Goal: Check status: Check status

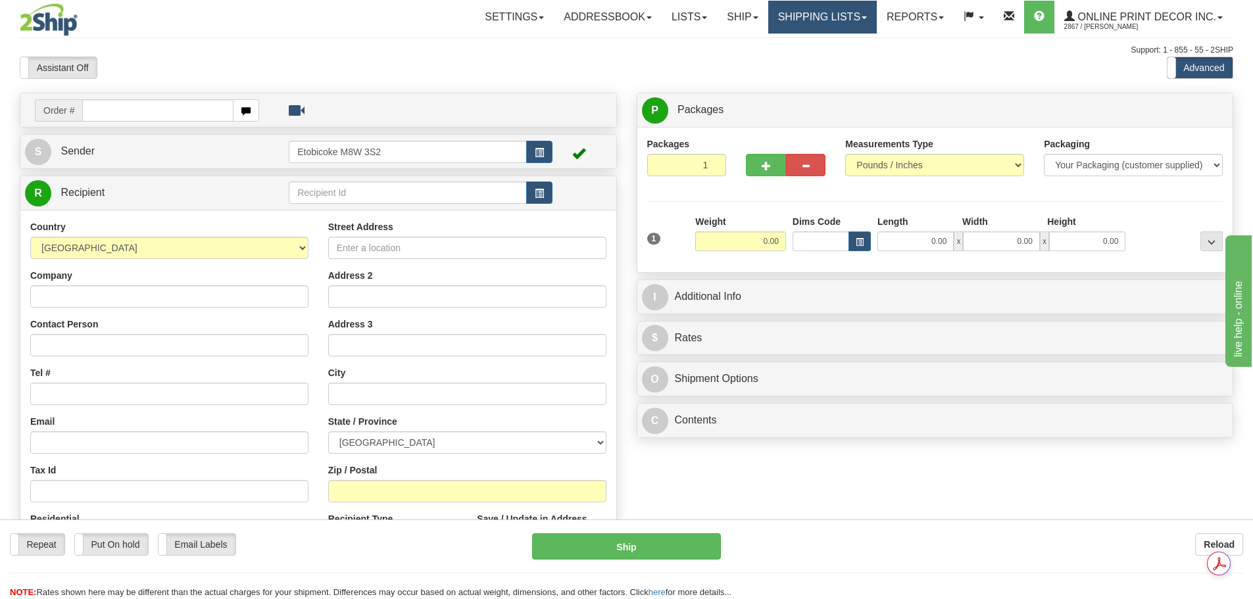
click at [859, 12] on link "Shipping lists" at bounding box center [822, 17] width 109 height 33
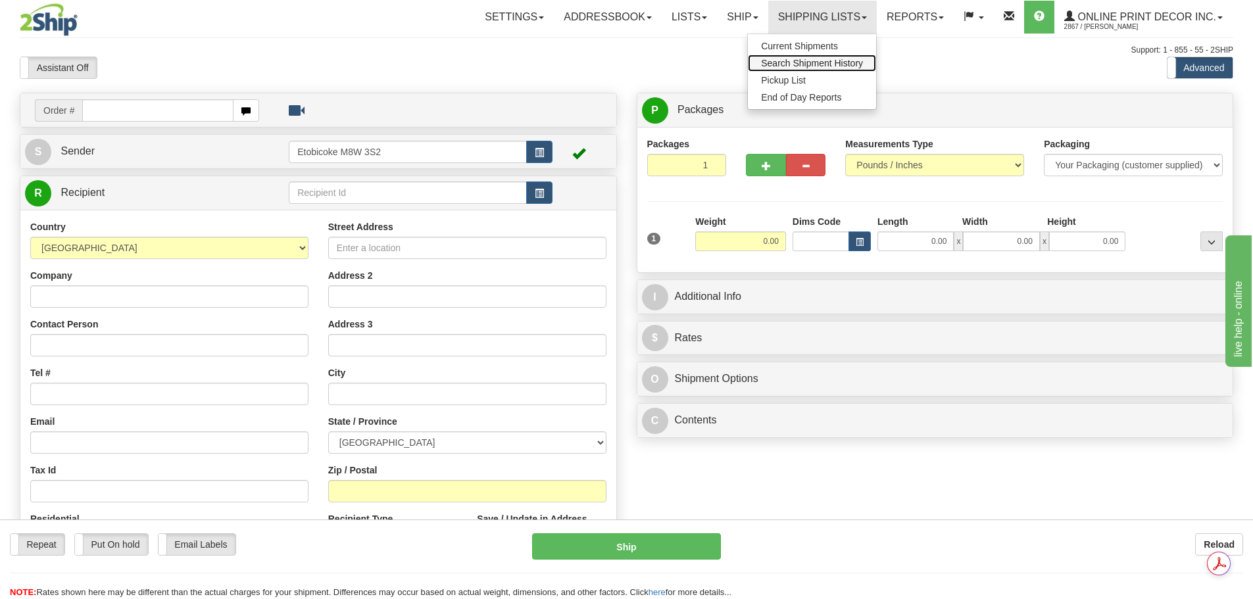
click at [824, 63] on span "Search Shipment History" at bounding box center [812, 63] width 102 height 11
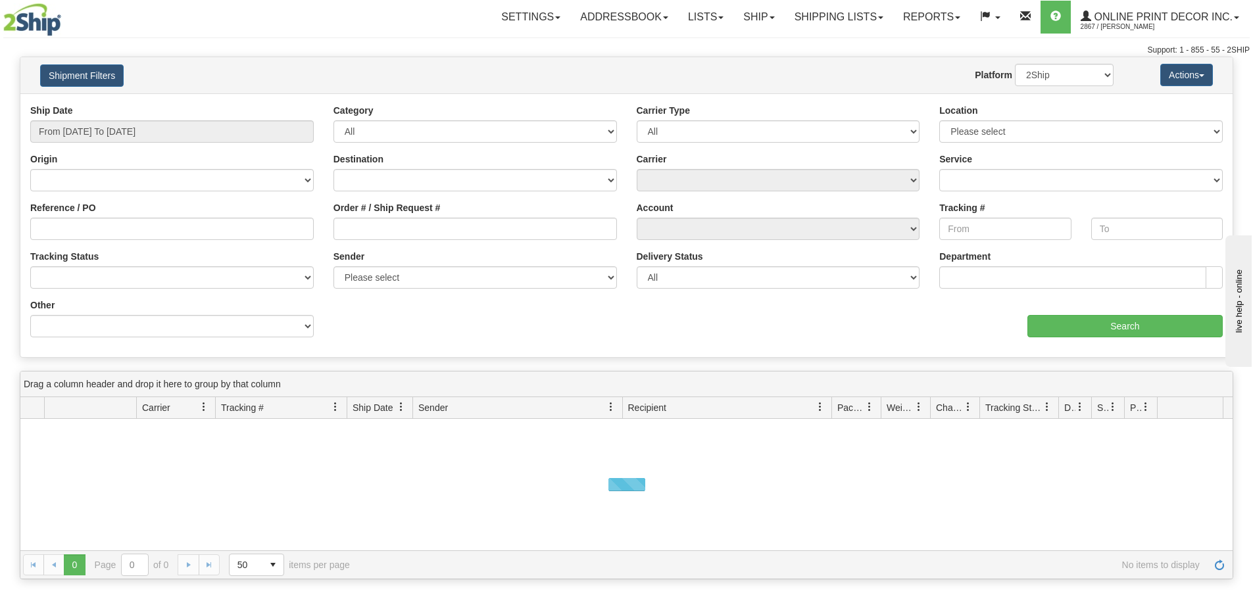
click at [151, 111] on div "Ship Date From 09/11/2025 To 09/12/2025" at bounding box center [172, 123] width 284 height 39
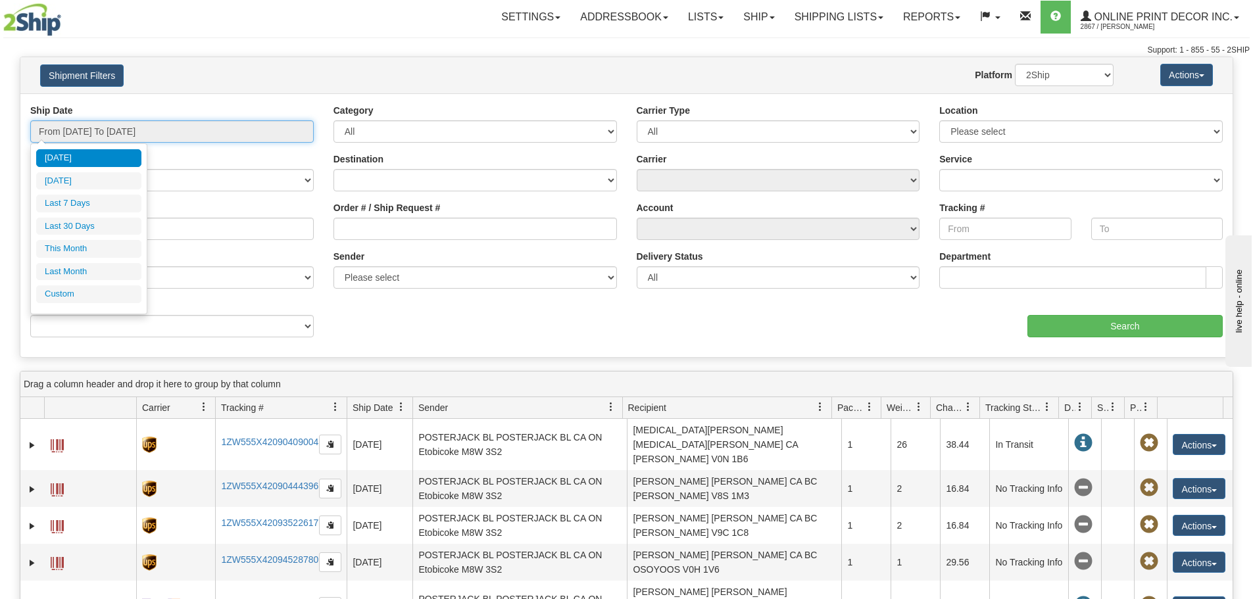
click at [155, 128] on input "From 09/11/2025 To 09/12/2025" at bounding box center [172, 131] width 284 height 22
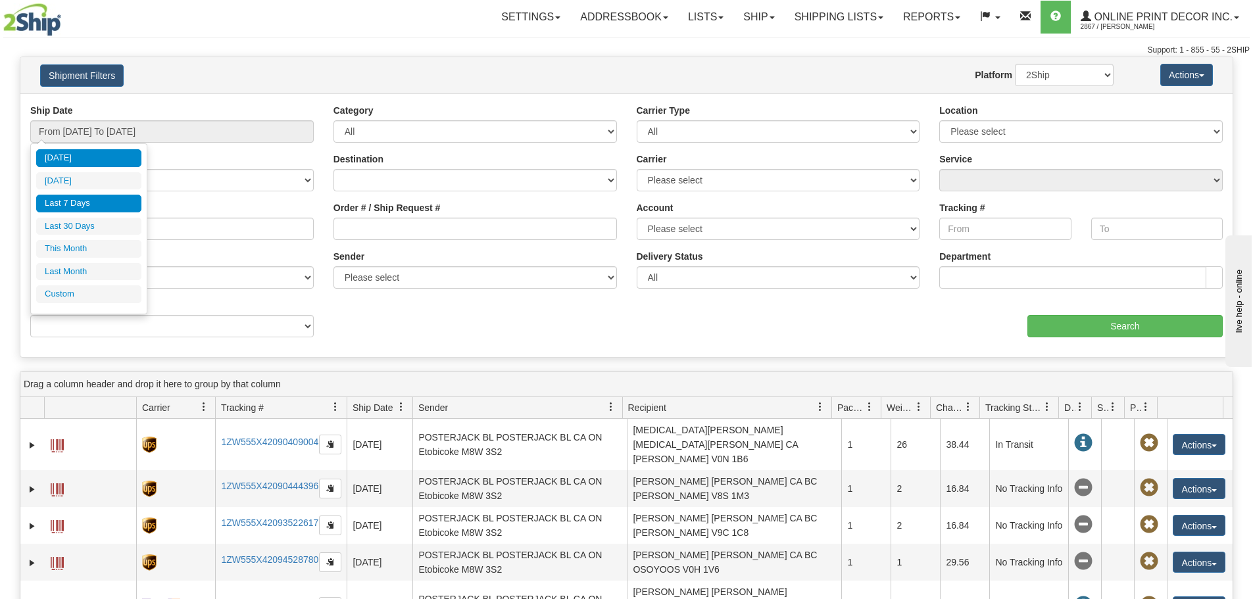
click at [103, 203] on li "Last 7 Days" at bounding box center [88, 204] width 105 height 18
type input "From 09/06/2025 To 09/12/2025"
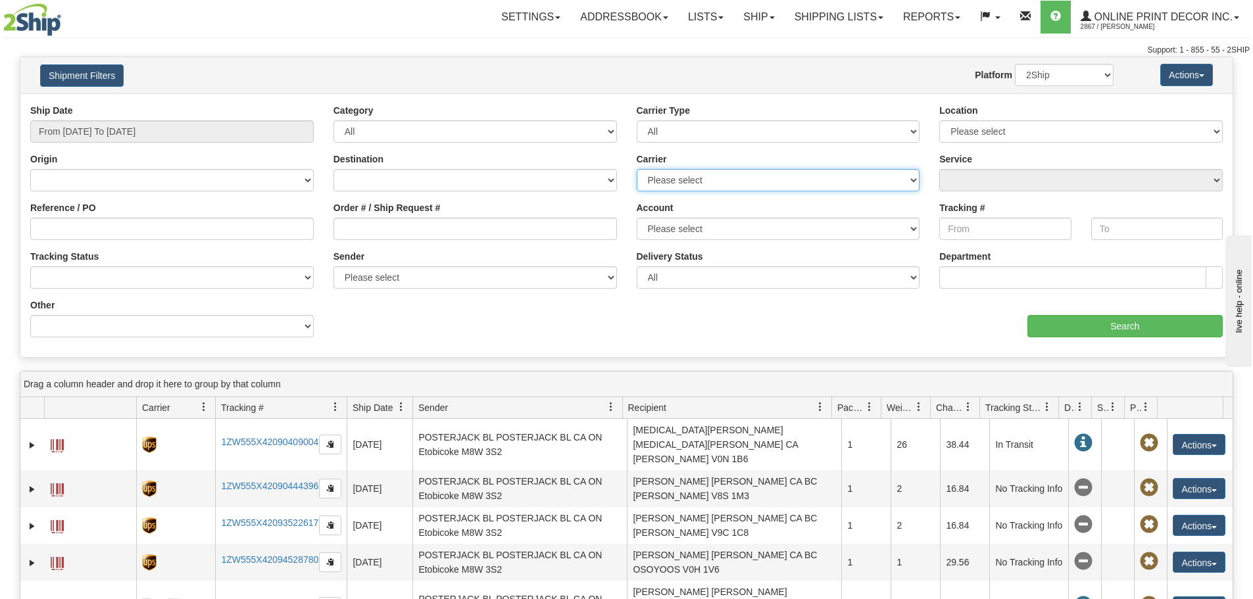
click at [680, 172] on select "Please select Canada Post FedEx Express® GLS Canada Purolator UPS" at bounding box center [779, 180] width 284 height 22
select select "2"
click at [637, 169] on select "Please select Canada Post FedEx Express® GLS Canada Purolator UPS" at bounding box center [779, 180] width 284 height 22
click at [1050, 340] on div "Ship Date From 09/06/2025 To 09/12/2025 Category All Inbound Outbound Carrier T…" at bounding box center [626, 225] width 1213 height 243
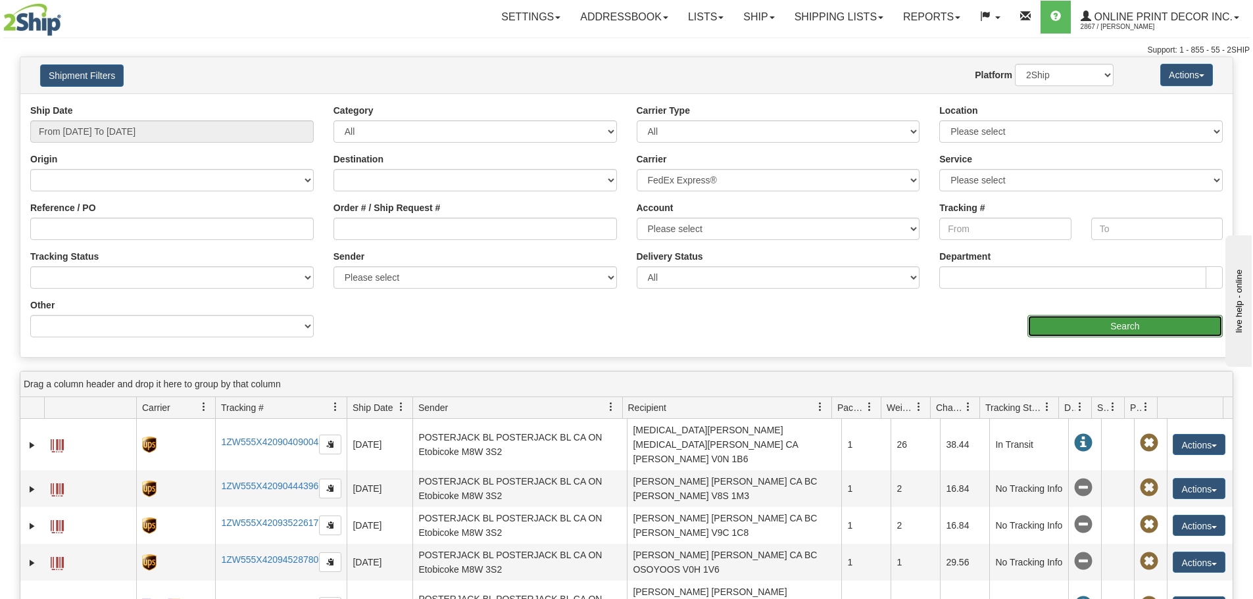
click at [1067, 324] on input "Search" at bounding box center [1125, 326] width 195 height 22
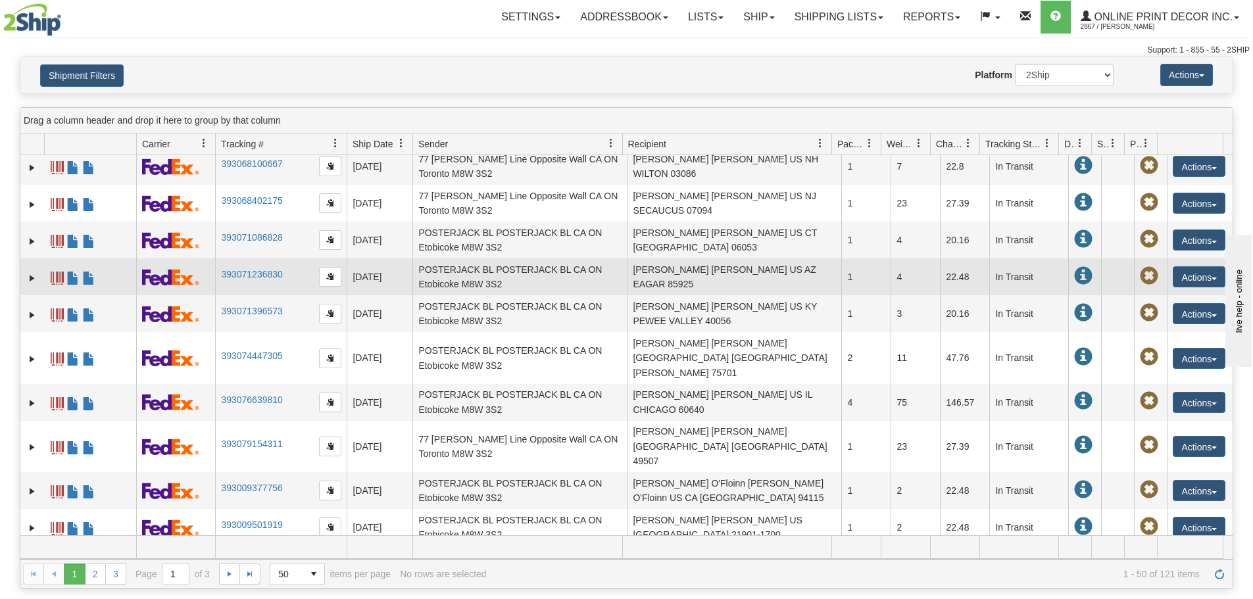
scroll to position [1462, 0]
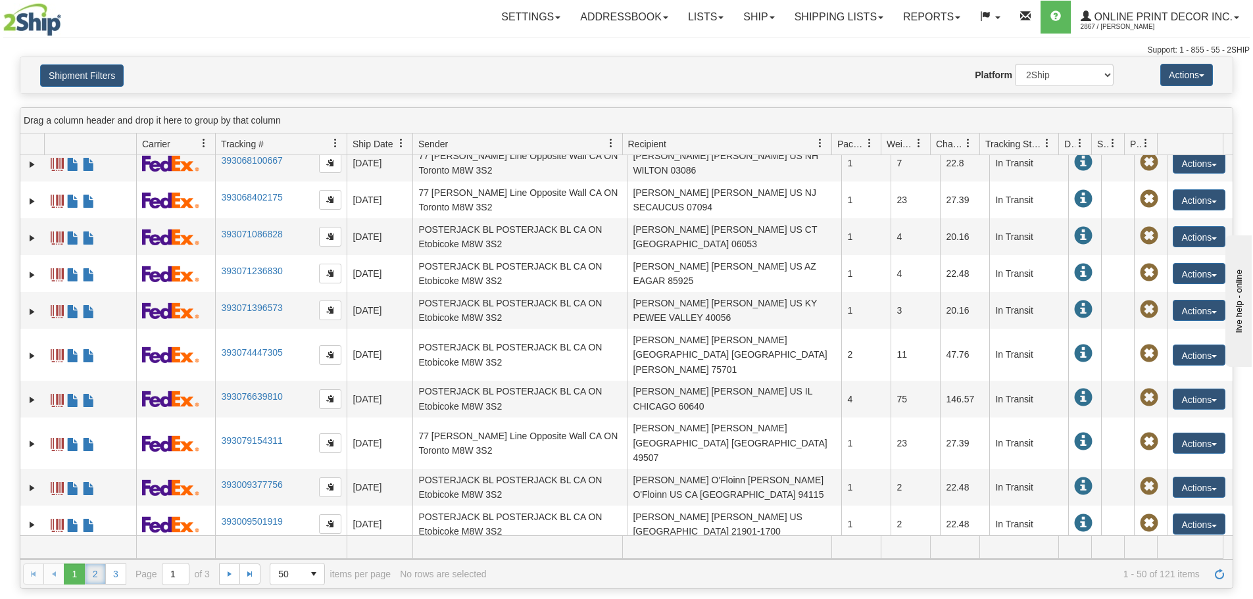
click at [103, 576] on link "2" at bounding box center [95, 574] width 21 height 21
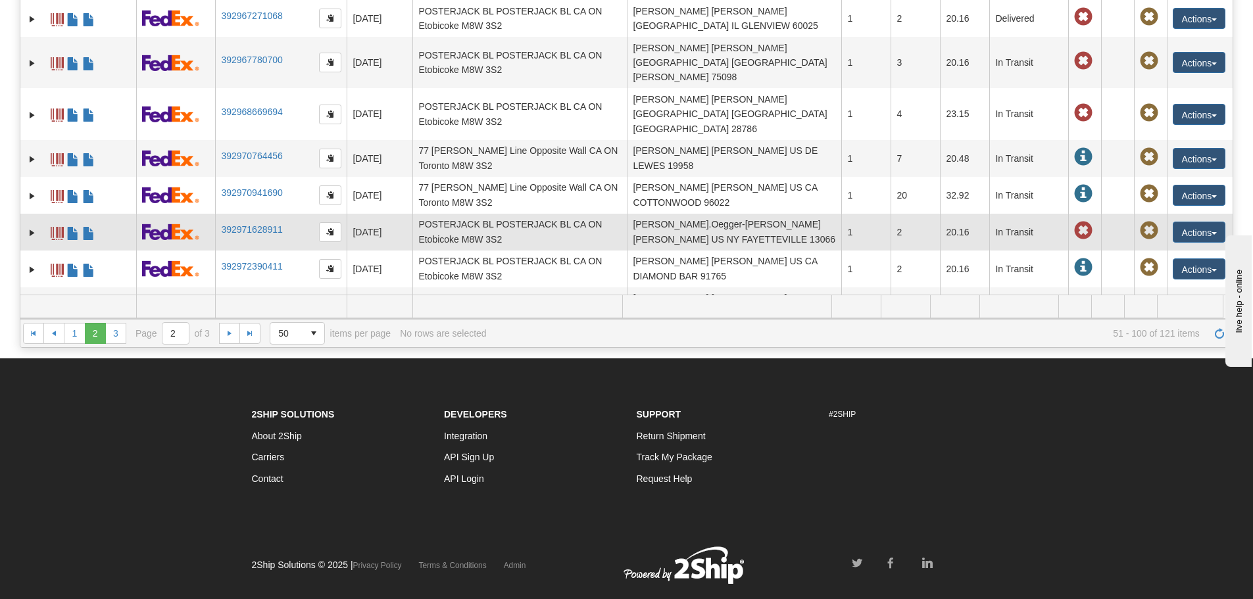
scroll to position [263, 0]
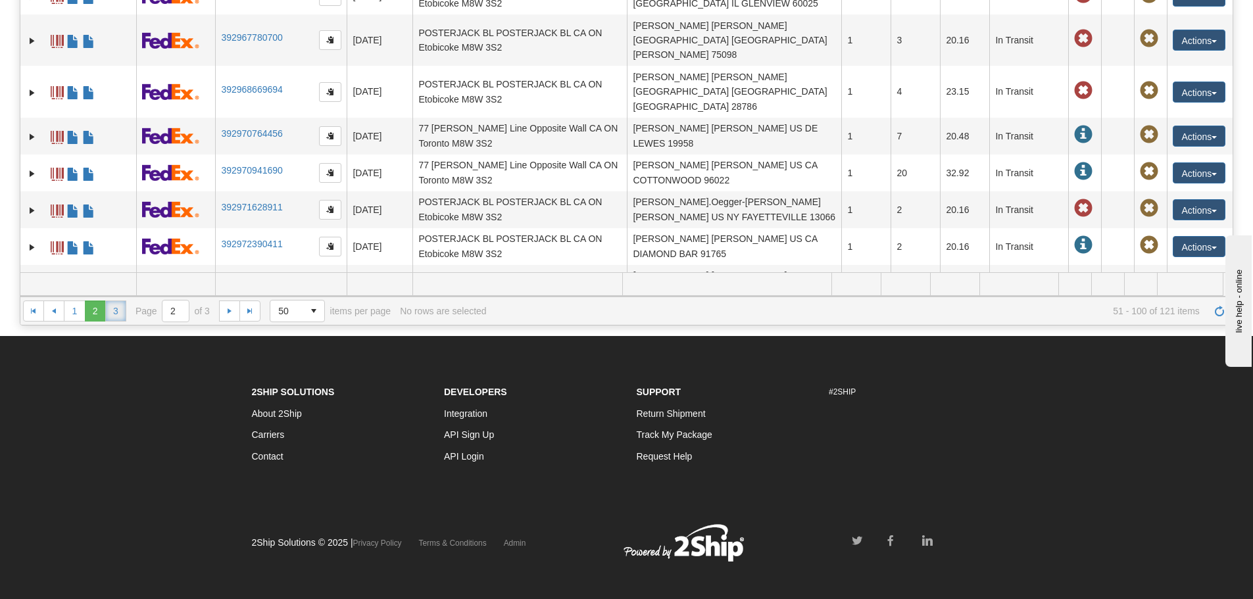
click at [118, 314] on link "3" at bounding box center [115, 311] width 21 height 21
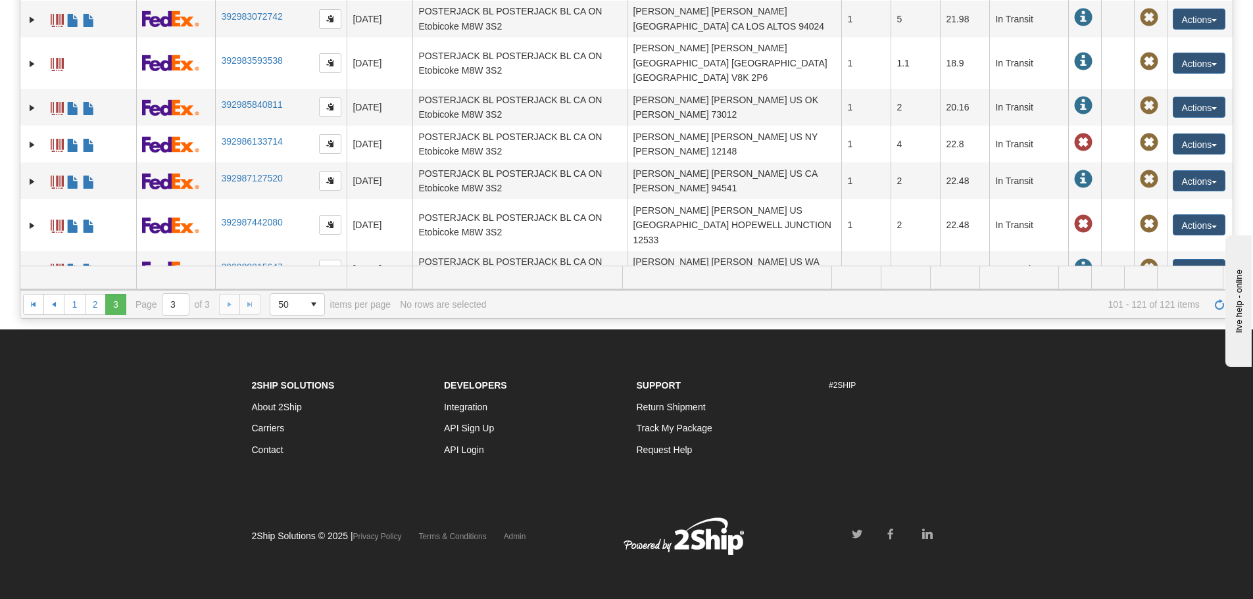
scroll to position [272, 0]
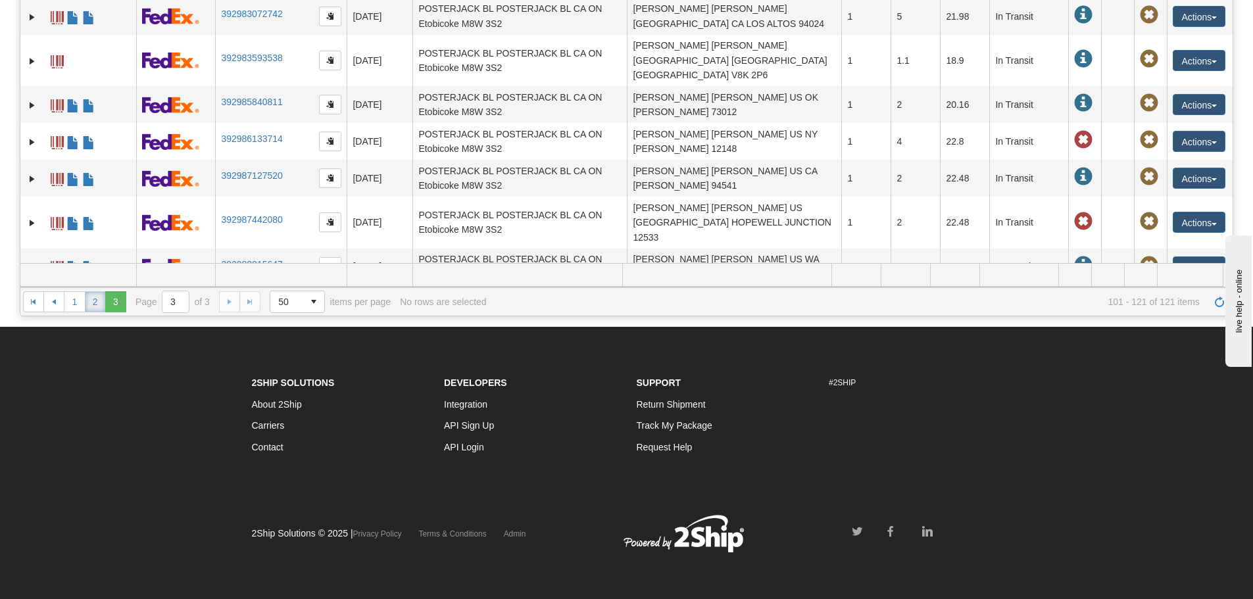
click at [97, 300] on link "2" at bounding box center [95, 301] width 21 height 21
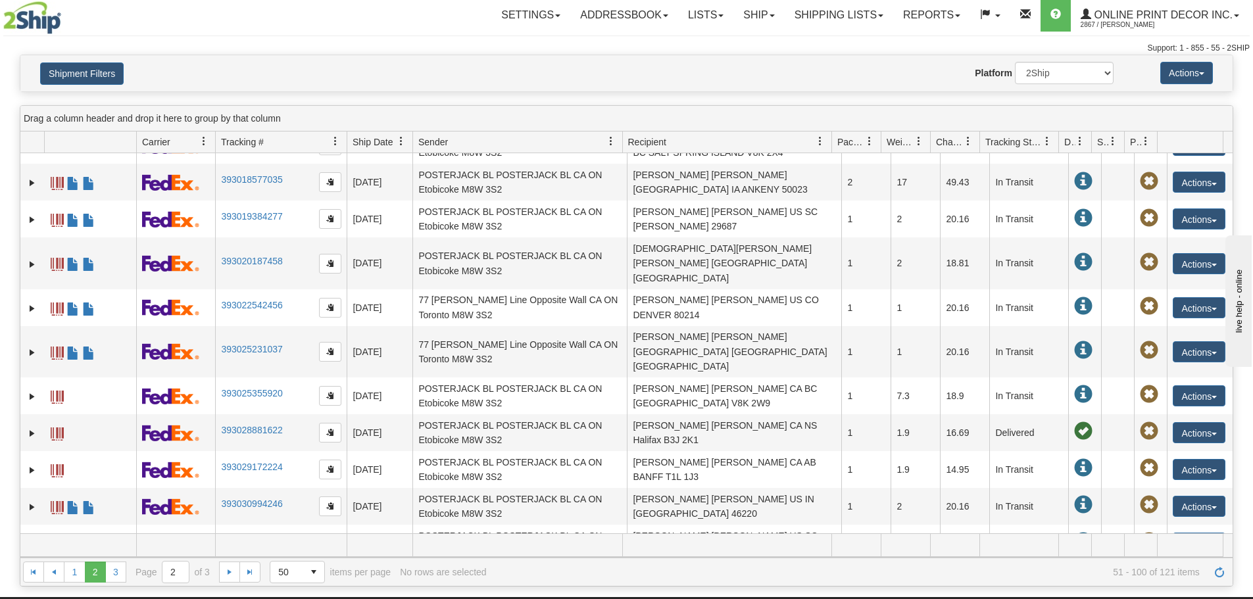
scroll to position [0, 0]
